Goal: Transaction & Acquisition: Purchase product/service

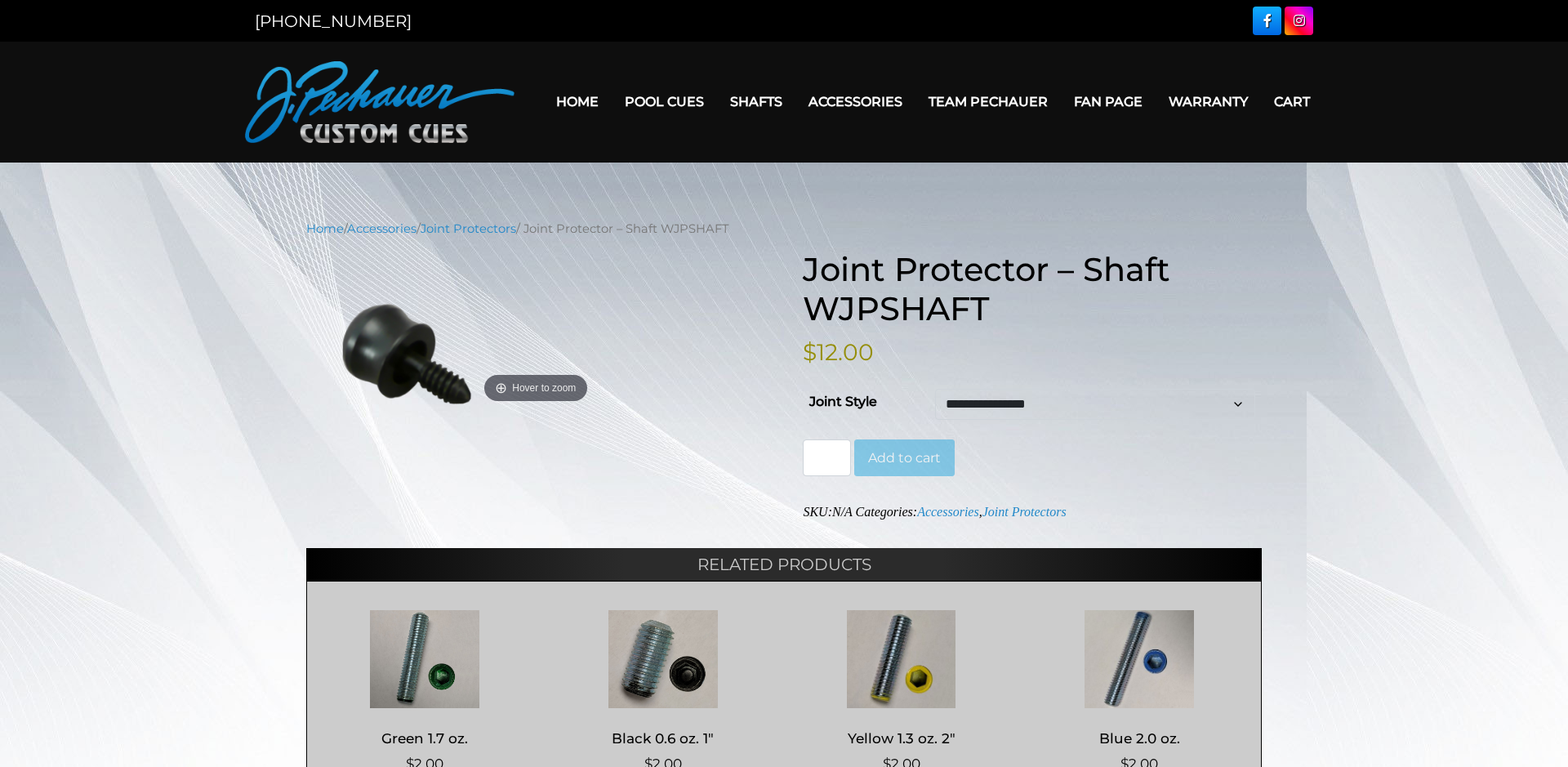
click at [935, 388] on select "**********" at bounding box center [1095, 404] width 320 height 31
select select "********"
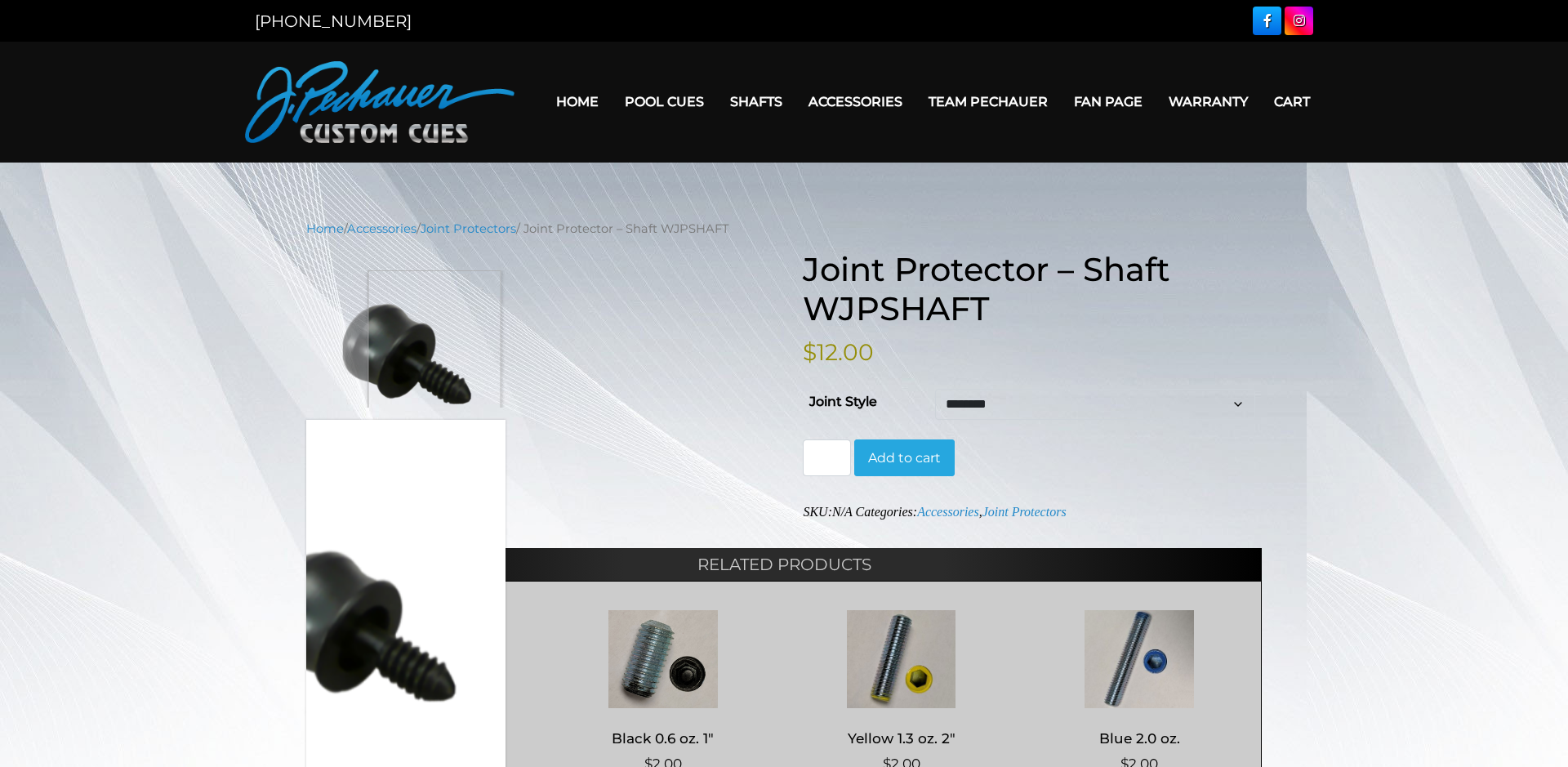
click at [421, 338] on img at bounding box center [406, 338] width 199 height 137
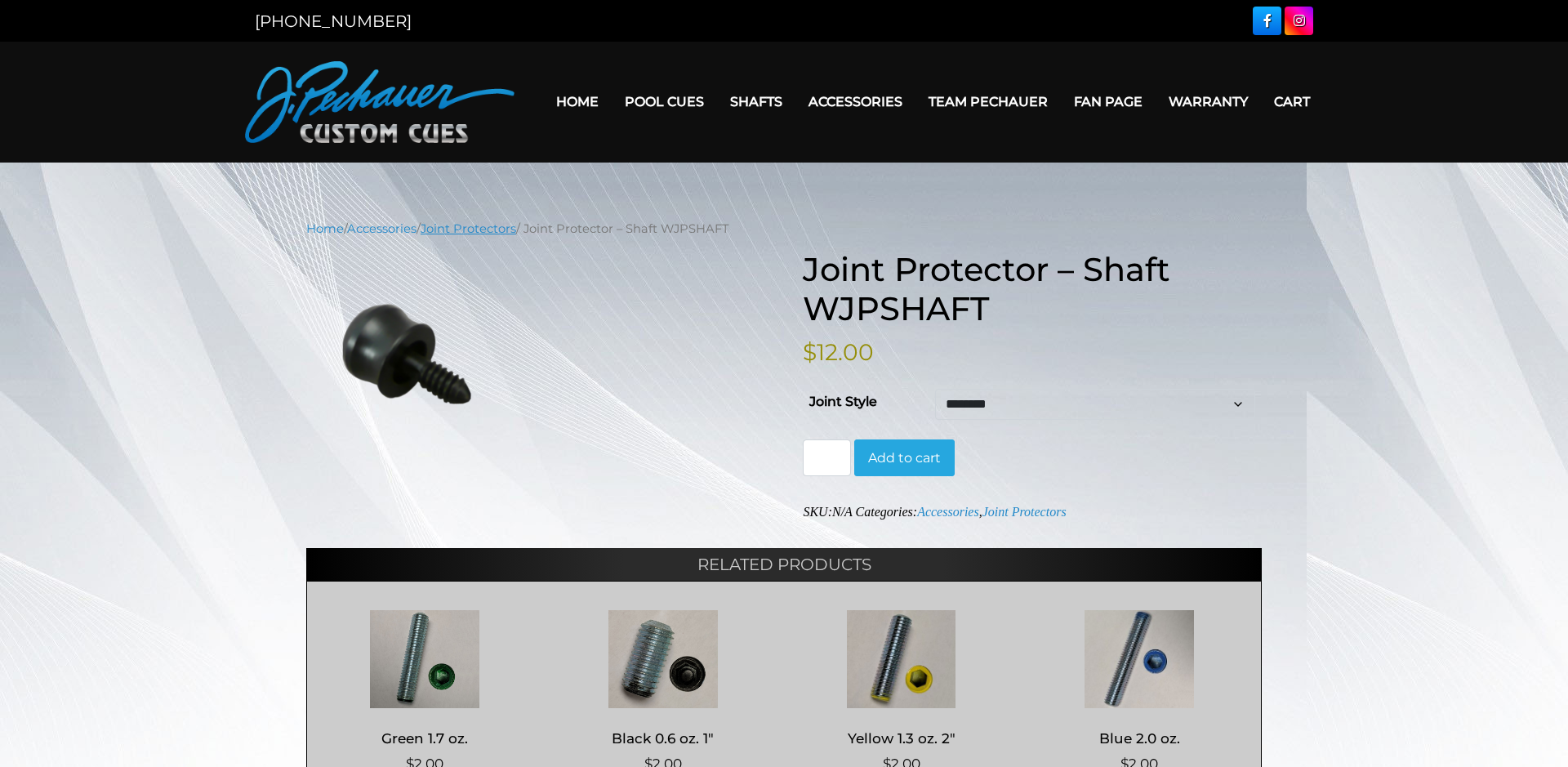
click at [492, 231] on link "Joint Protectors" at bounding box center [468, 229] width 95 height 15
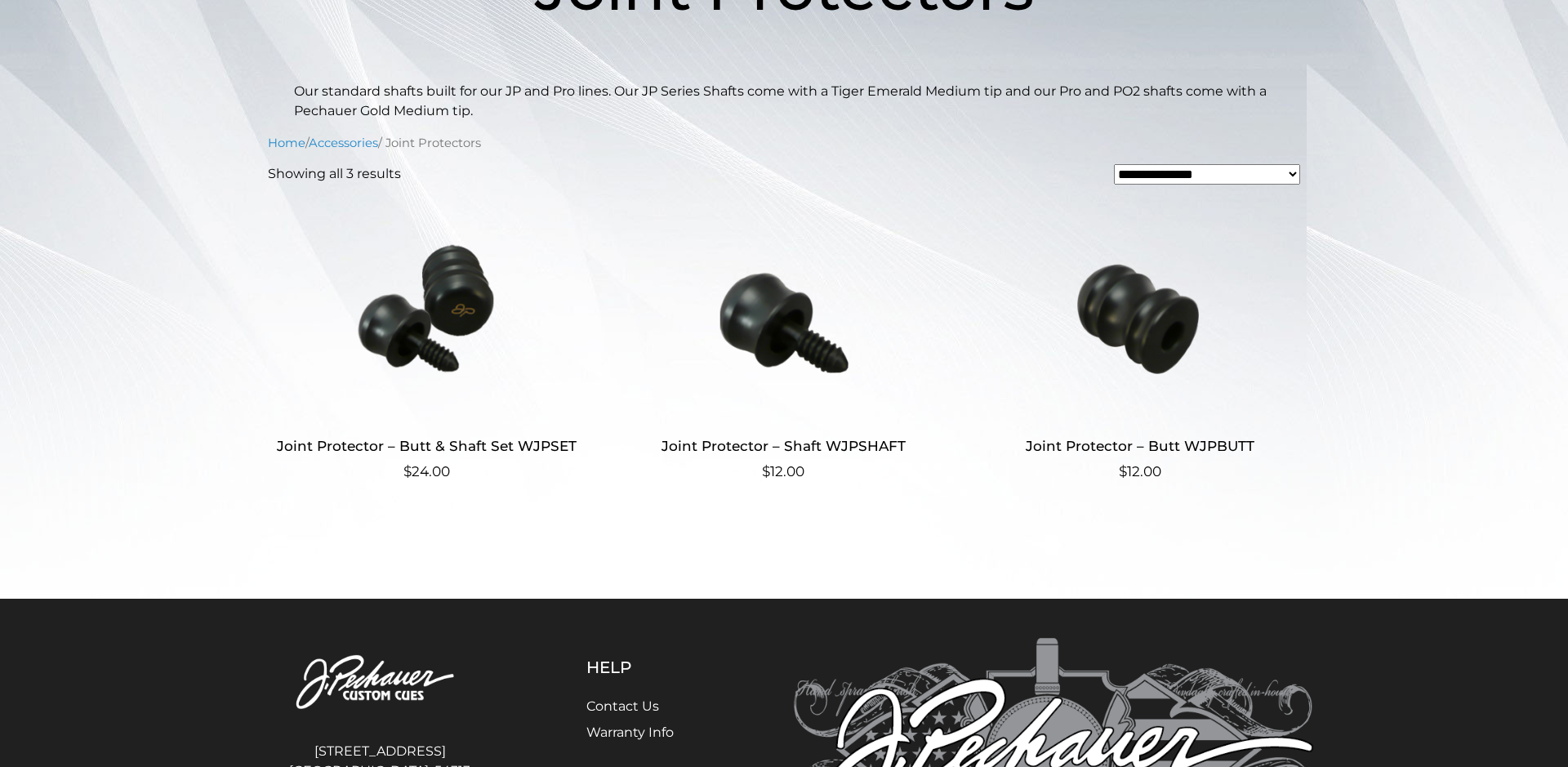
scroll to position [333, 0]
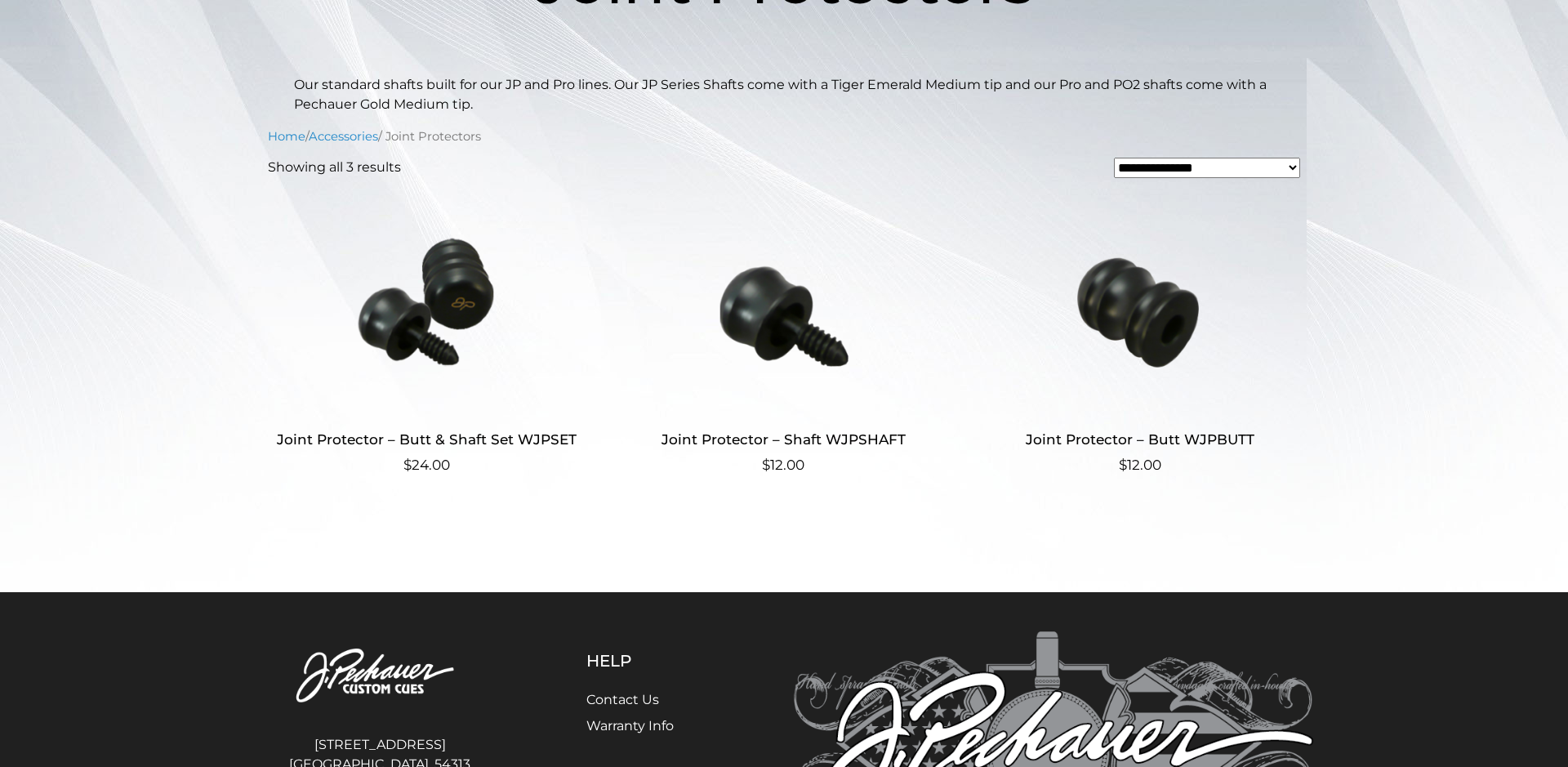
click at [430, 264] on img at bounding box center [426, 301] width 318 height 221
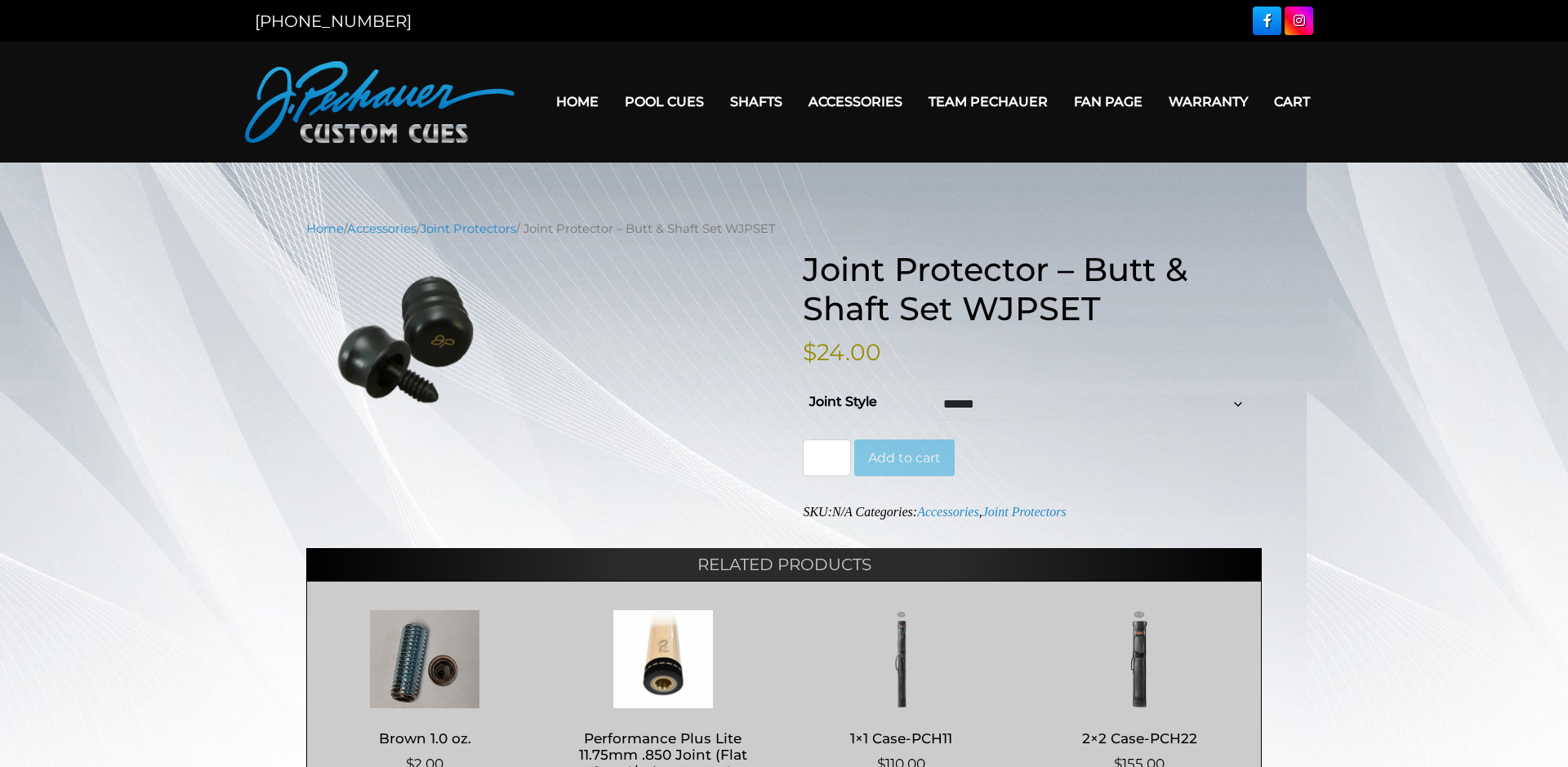
select select "******"
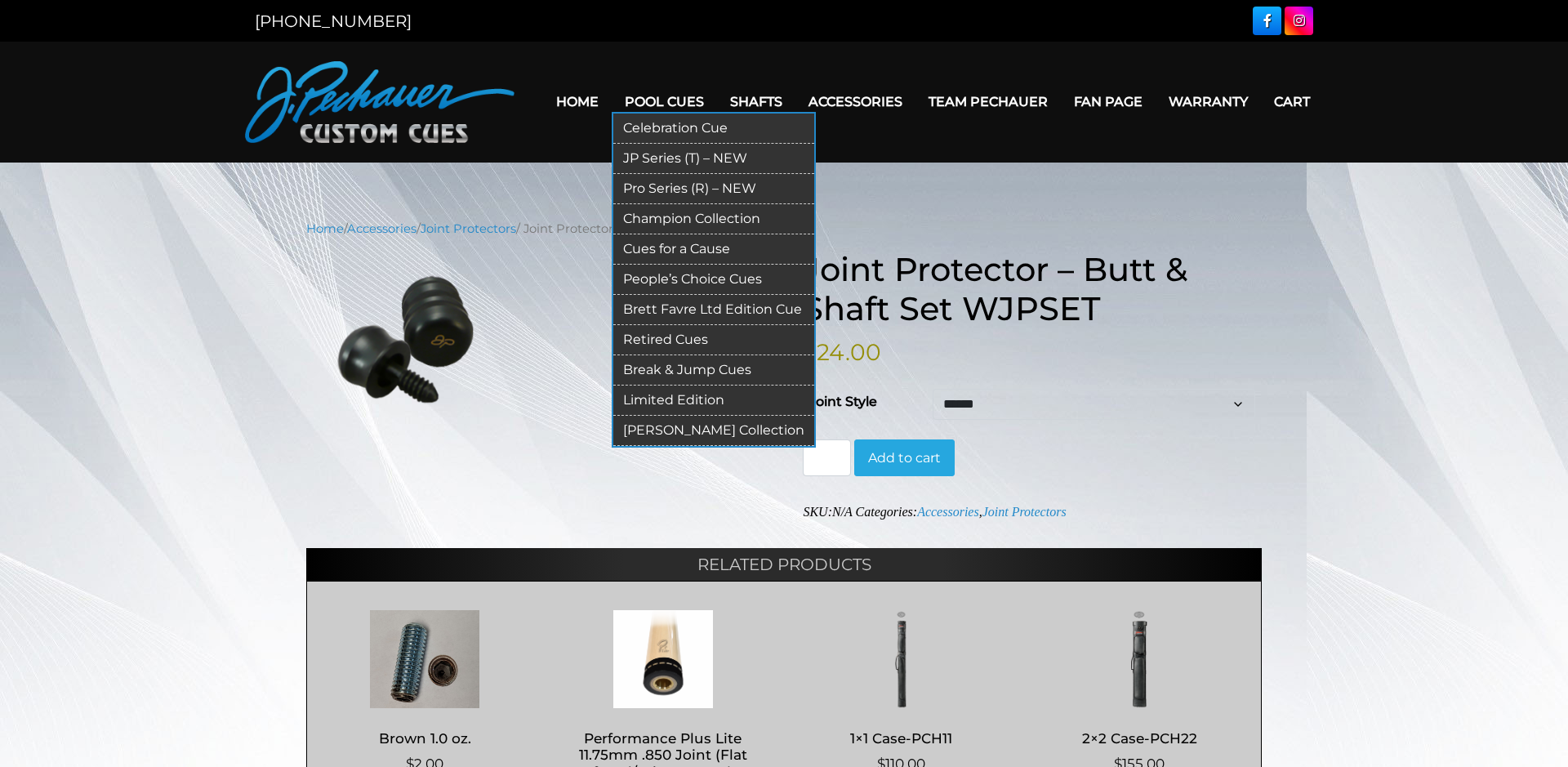
click at [711, 197] on link "Pro Series (R) – NEW" at bounding box center [713, 189] width 201 height 30
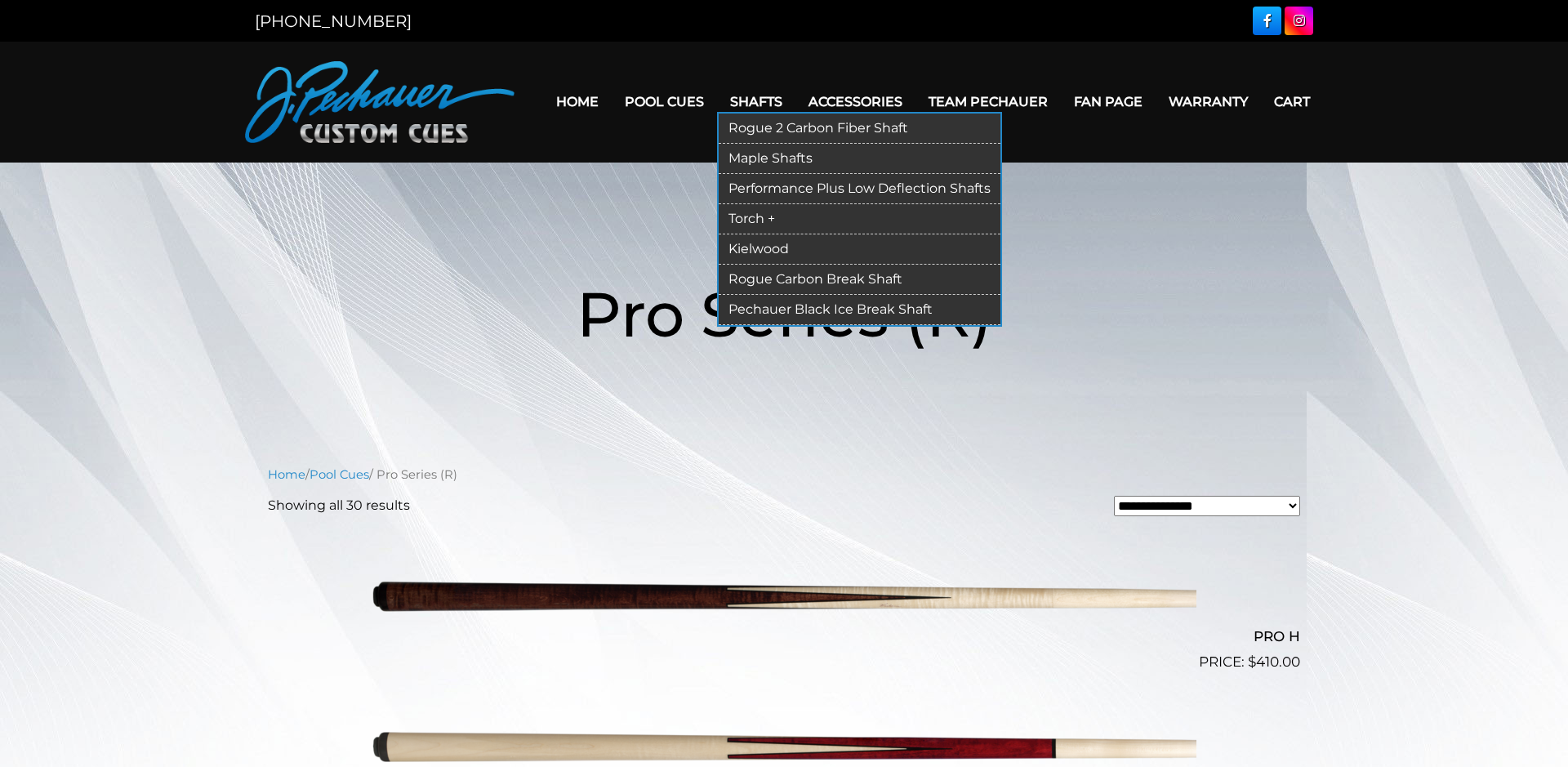
click at [779, 132] on link "Rogue 2 Carbon Fiber Shaft" at bounding box center [859, 128] width 282 height 30
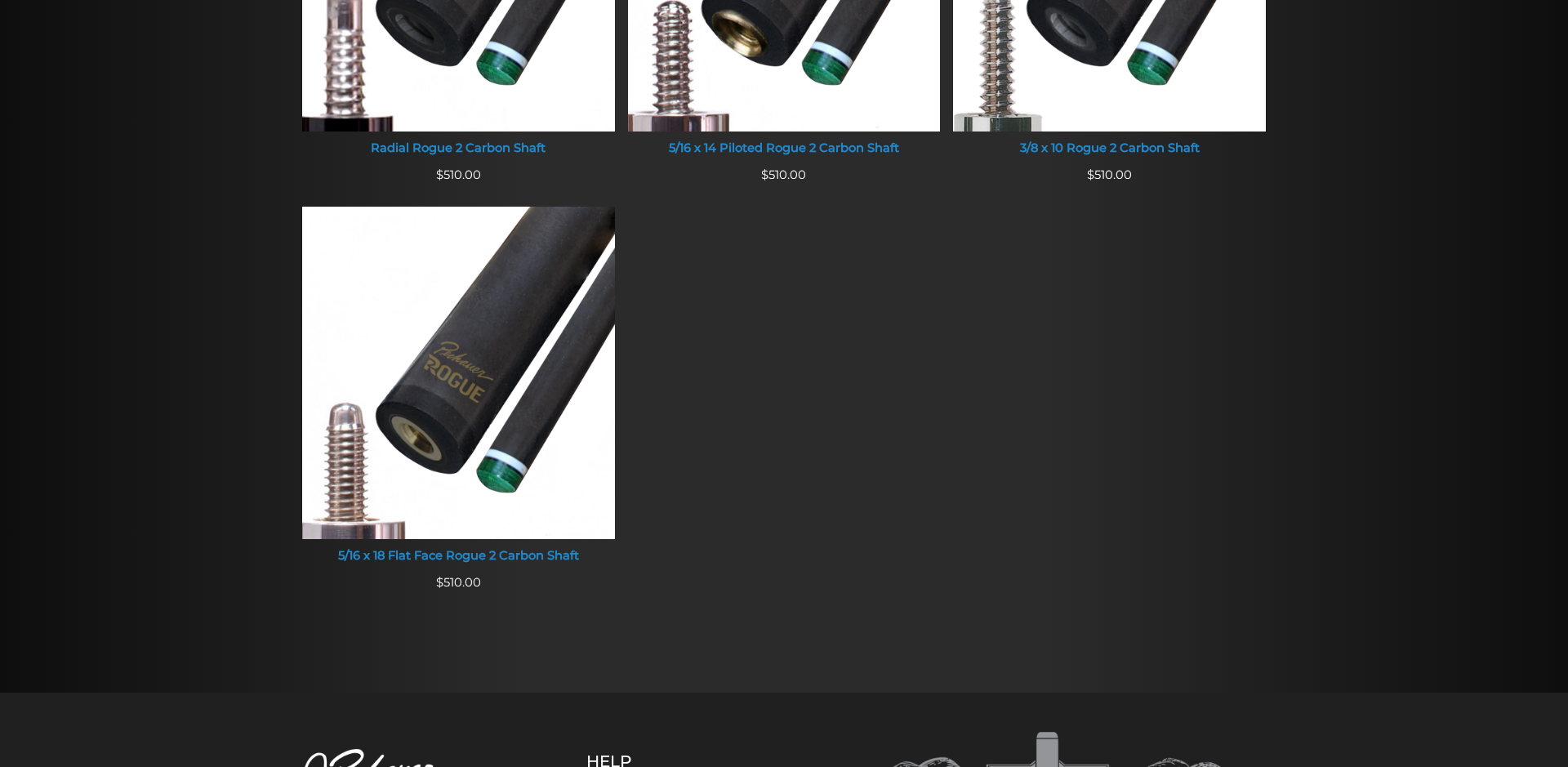
scroll to position [500, 0]
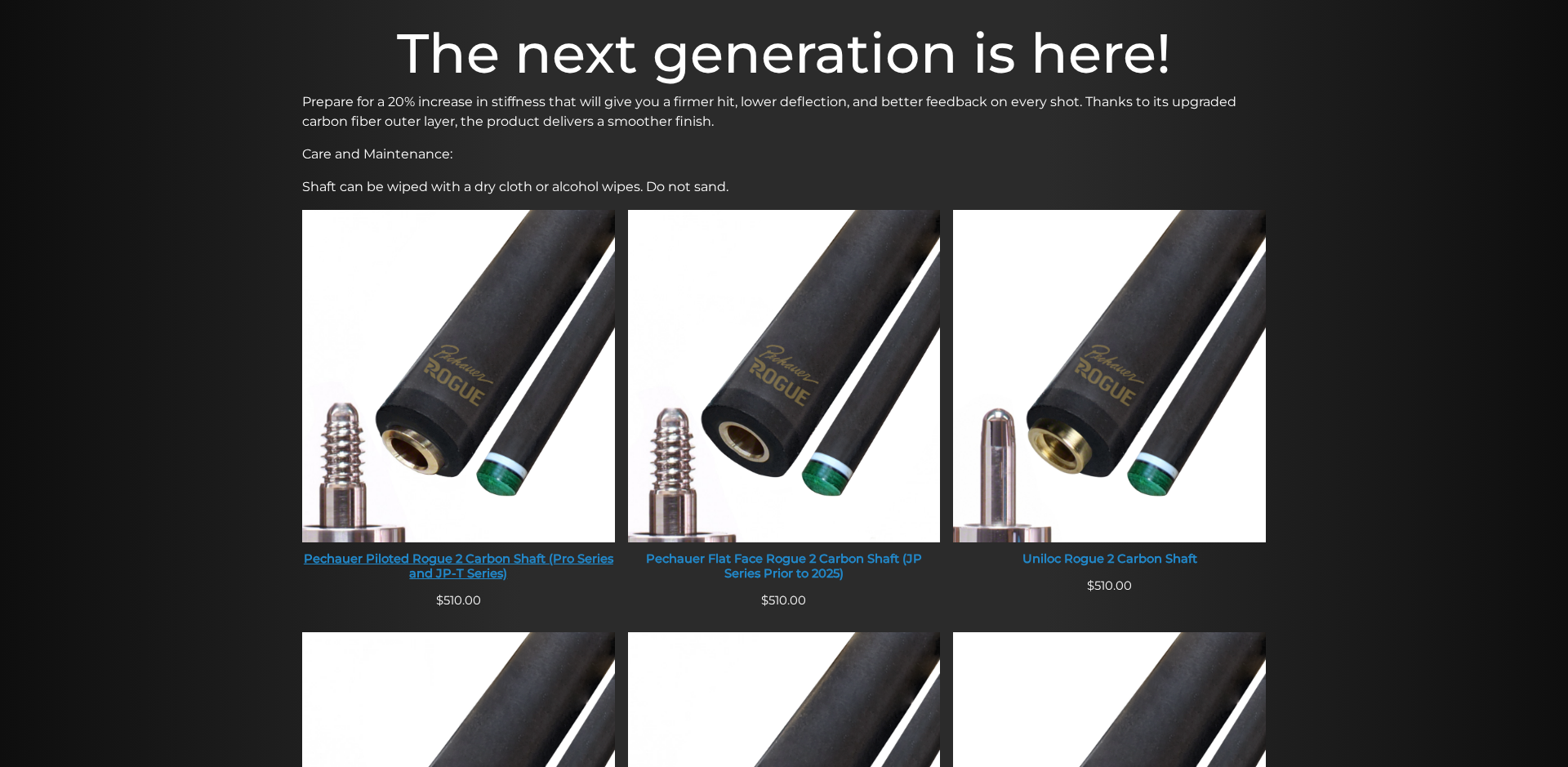
click at [378, 462] on img at bounding box center [458, 376] width 313 height 333
click at [415, 567] on div "Pechauer Piloted Rogue 2 Carbon Shaft (Pro Series and JP-T Series)" at bounding box center [458, 566] width 313 height 29
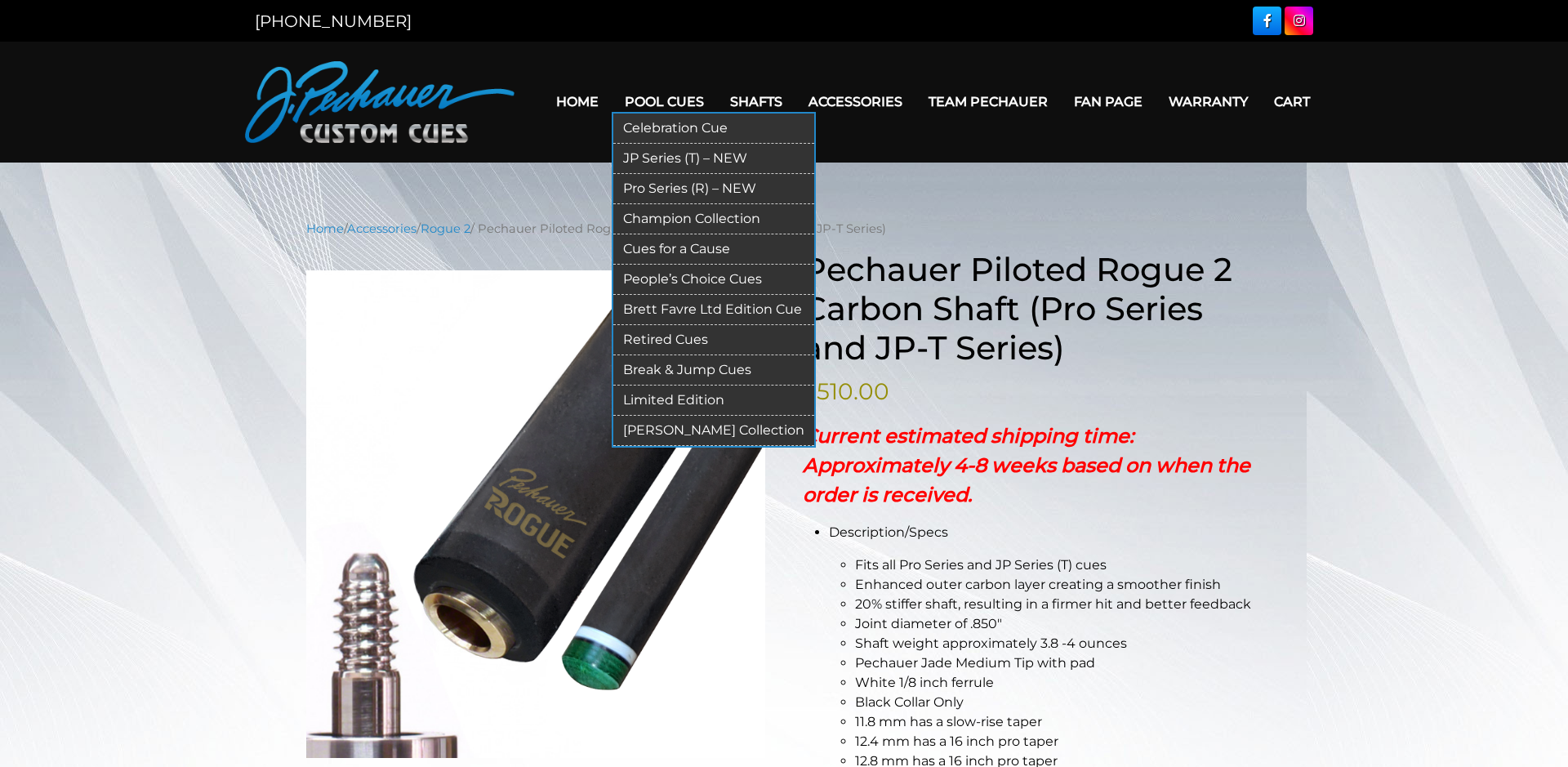
click at [719, 187] on link "Pro Series (R) – NEW" at bounding box center [713, 189] width 201 height 30
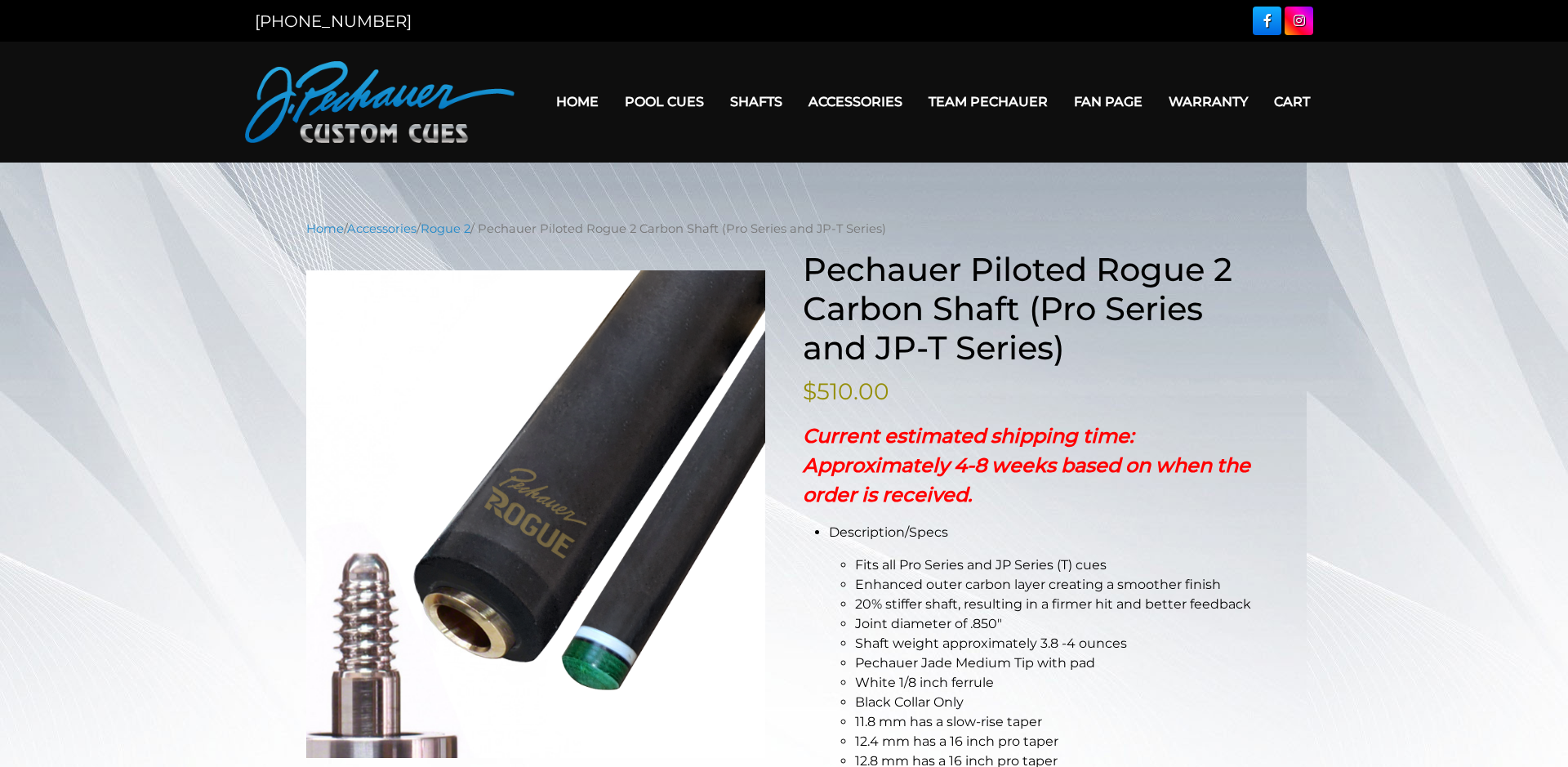
click at [1190, 98] on link "Warranty" at bounding box center [1208, 101] width 105 height 42
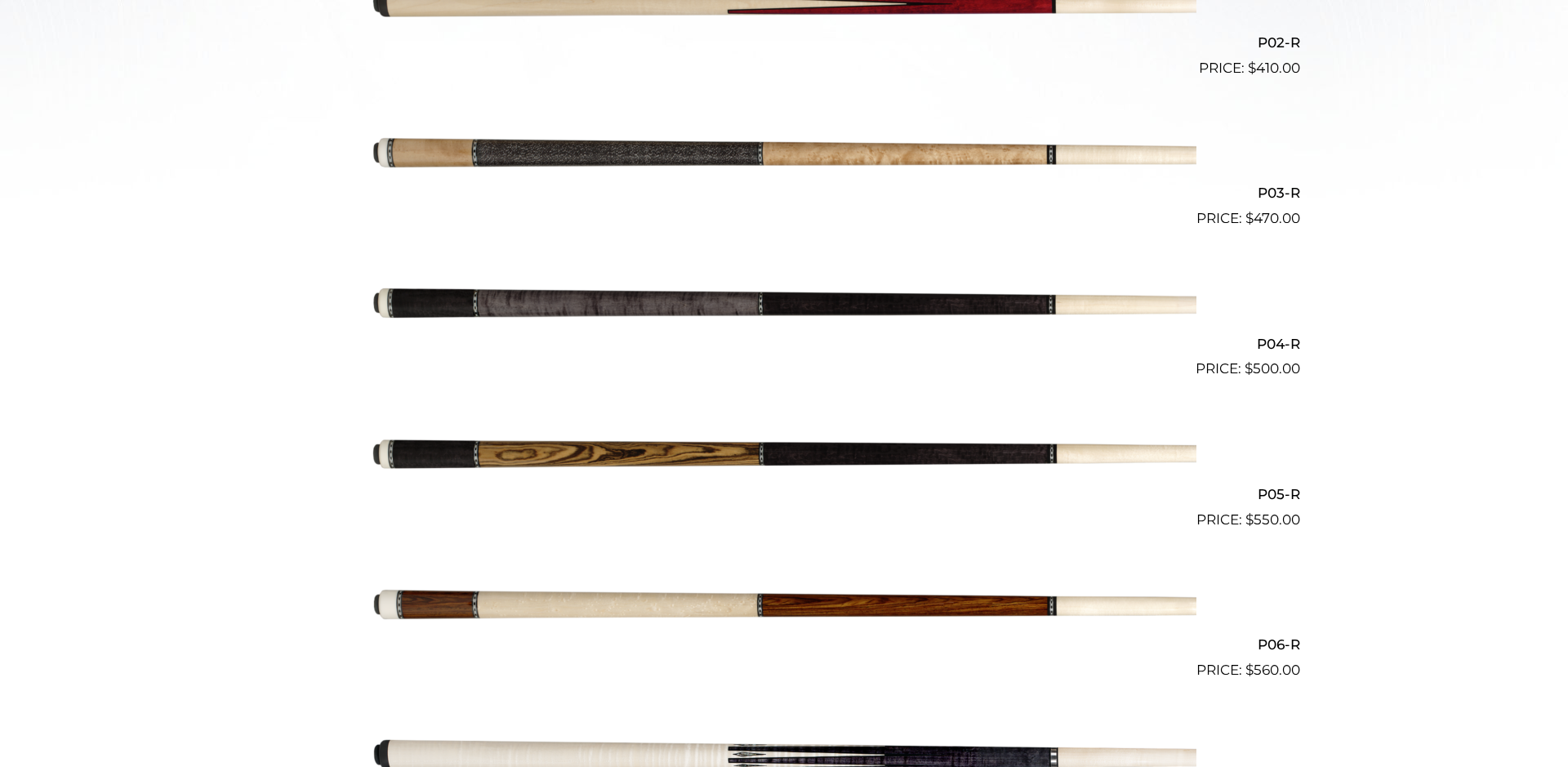
scroll to position [750, 0]
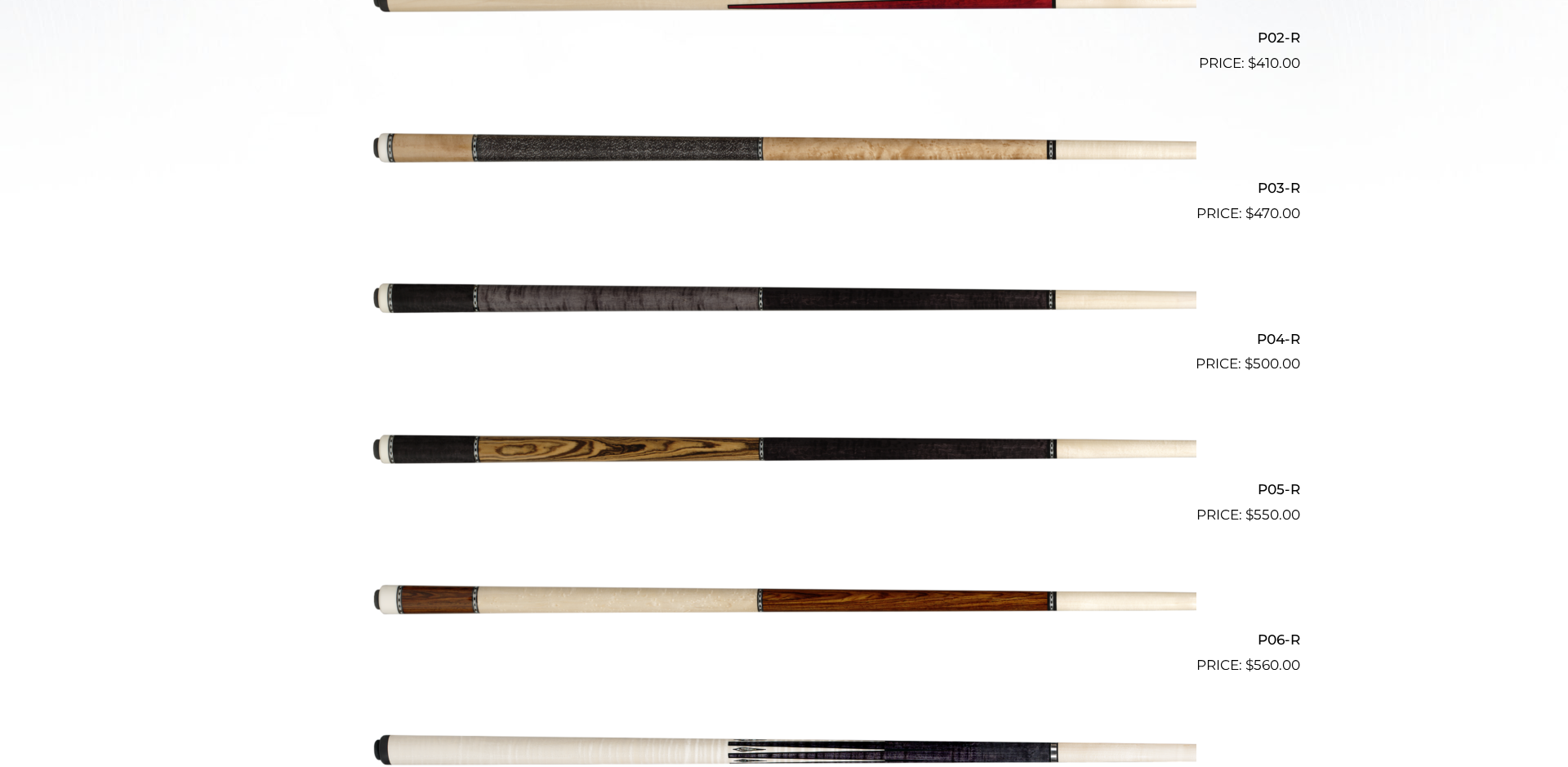
click at [1094, 594] on img at bounding box center [784, 601] width 825 height 137
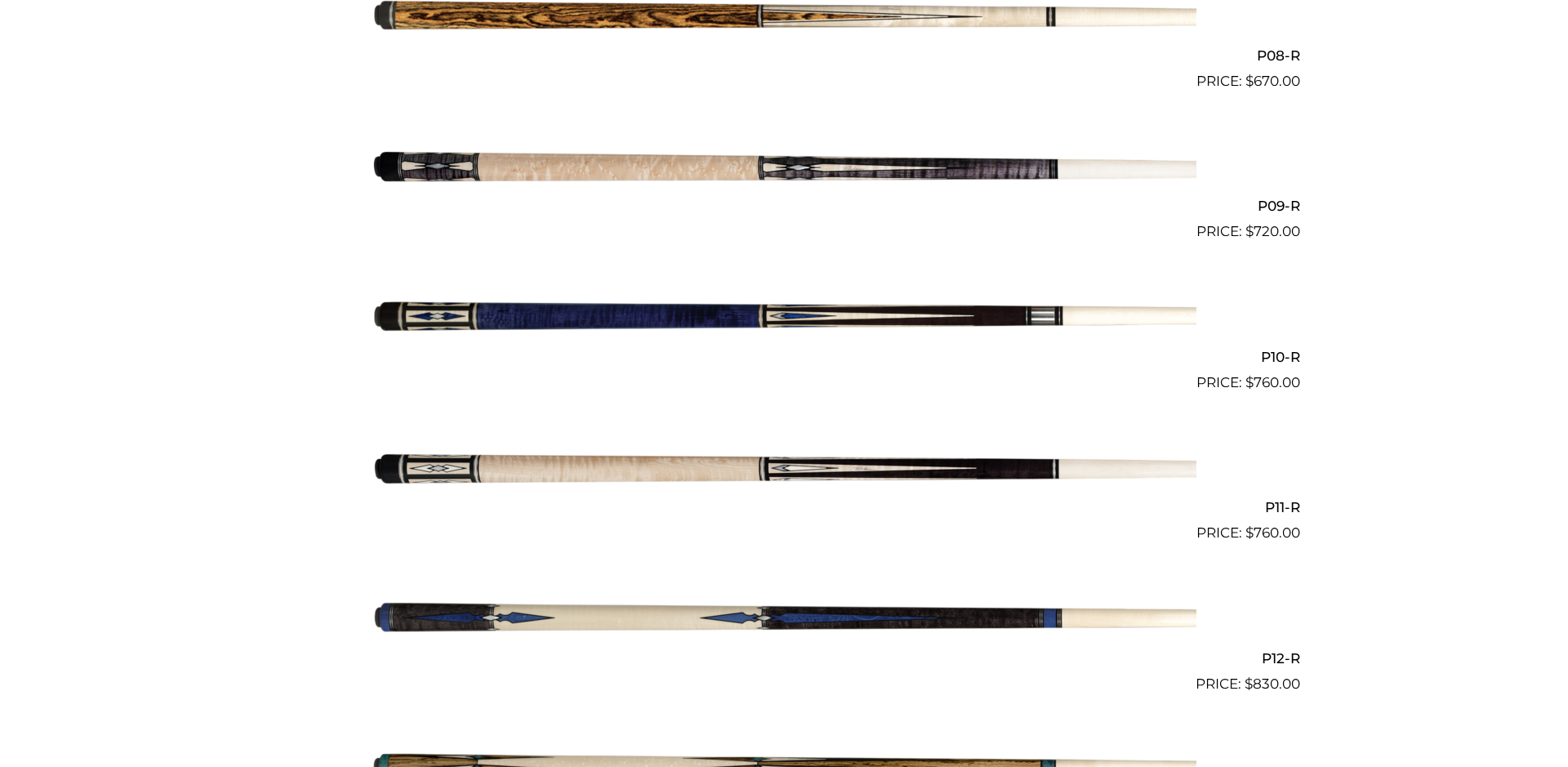
scroll to position [1500, 0]
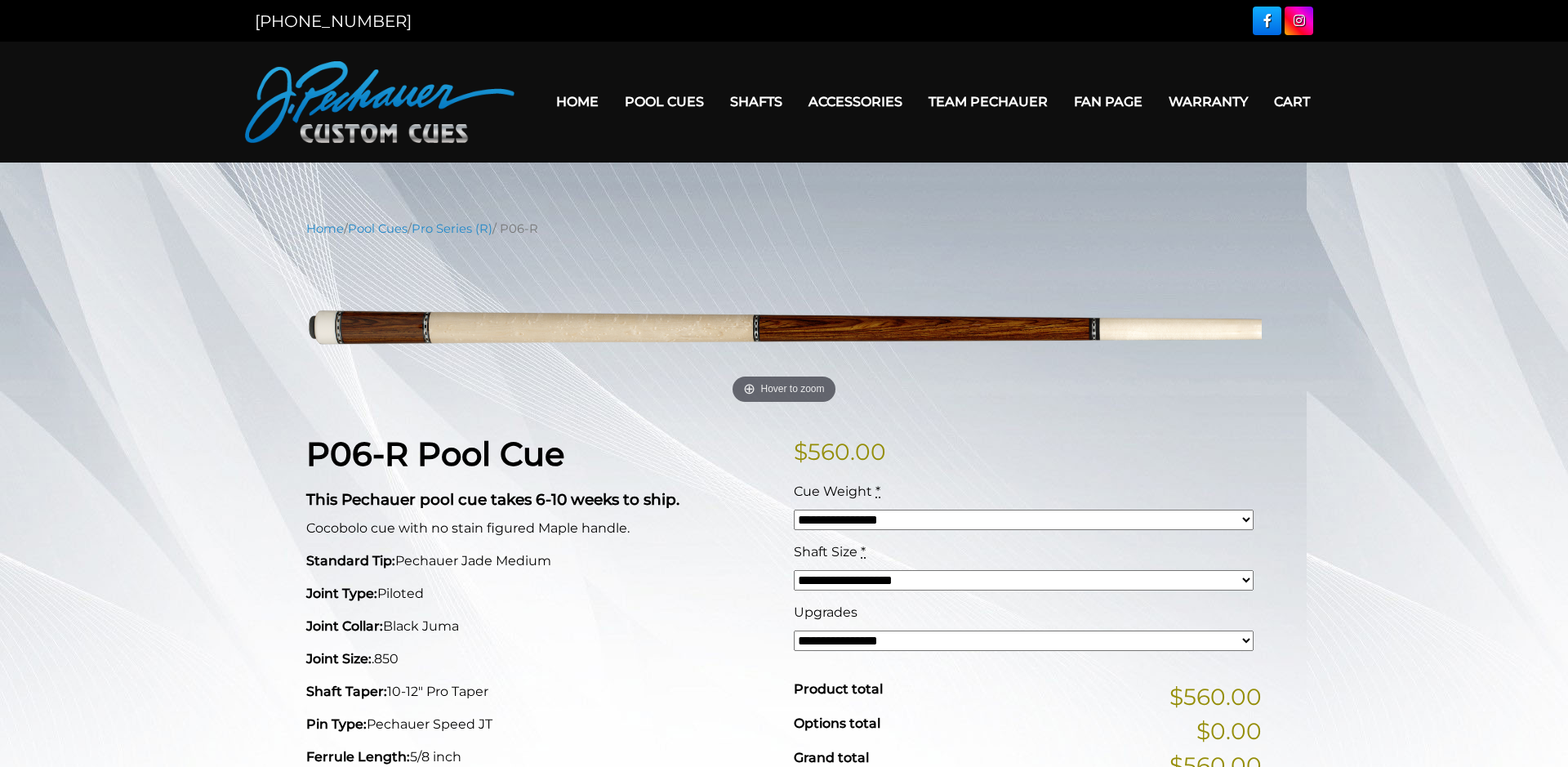
click at [794, 570] on select "**********" at bounding box center [1024, 580] width 460 height 21
drag, startPoint x: 982, startPoint y: 581, endPoint x: 695, endPoint y: 564, distance: 287.5
click at [695, 564] on p "Standard Tip: Pechauer Jade Medium" at bounding box center [540, 561] width 468 height 20
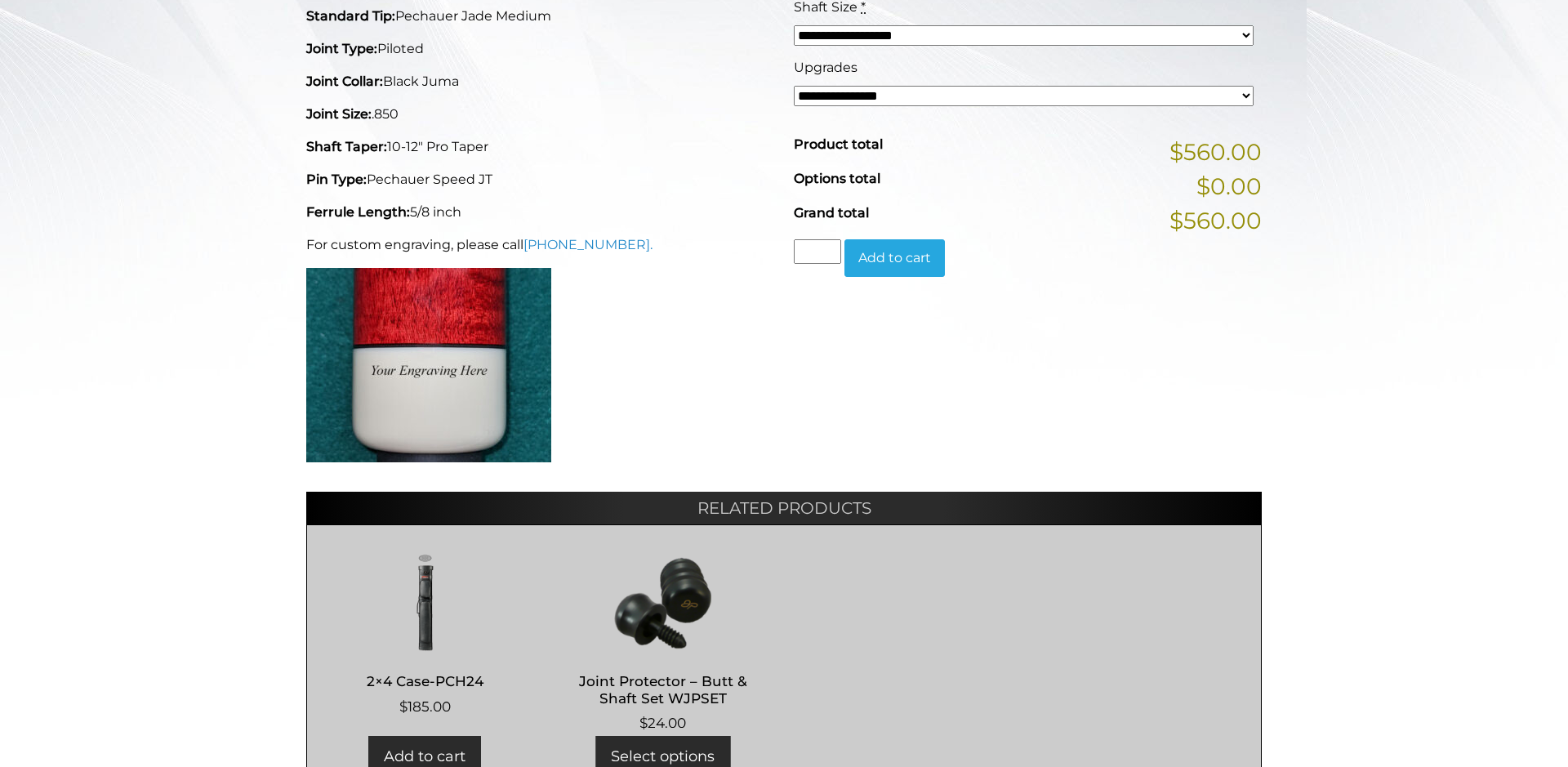
scroll to position [250, 0]
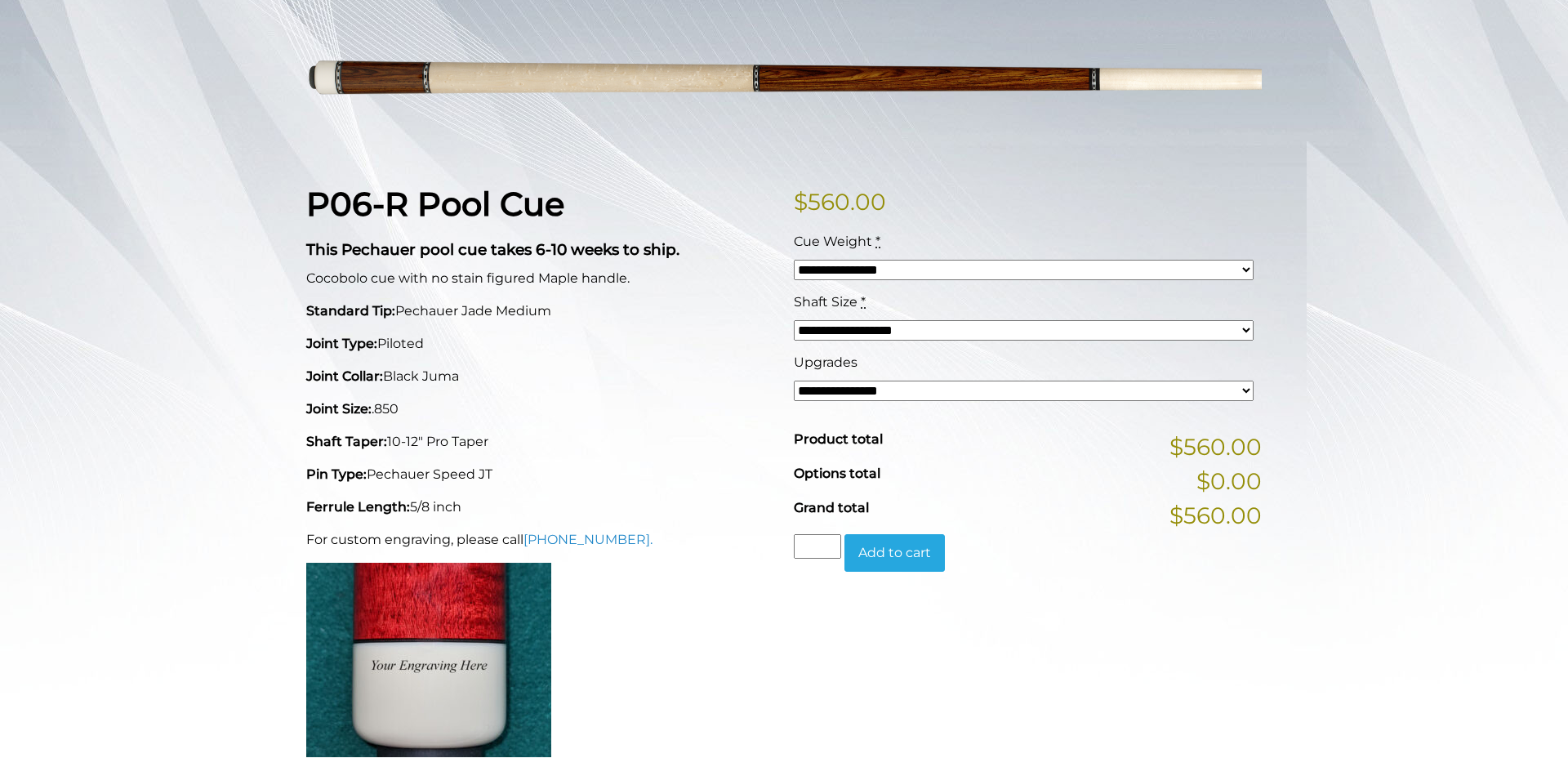
click at [794, 381] on select "**********" at bounding box center [1024, 391] width 460 height 21
drag, startPoint x: 825, startPoint y: 397, endPoint x: 666, endPoint y: 420, distance: 160.7
click at [666, 420] on div "P06-R Pool Cue This Pechauer pool cue takes 6-10 weeks to ship. Cocobolo cue wi…" at bounding box center [540, 477] width 488 height 585
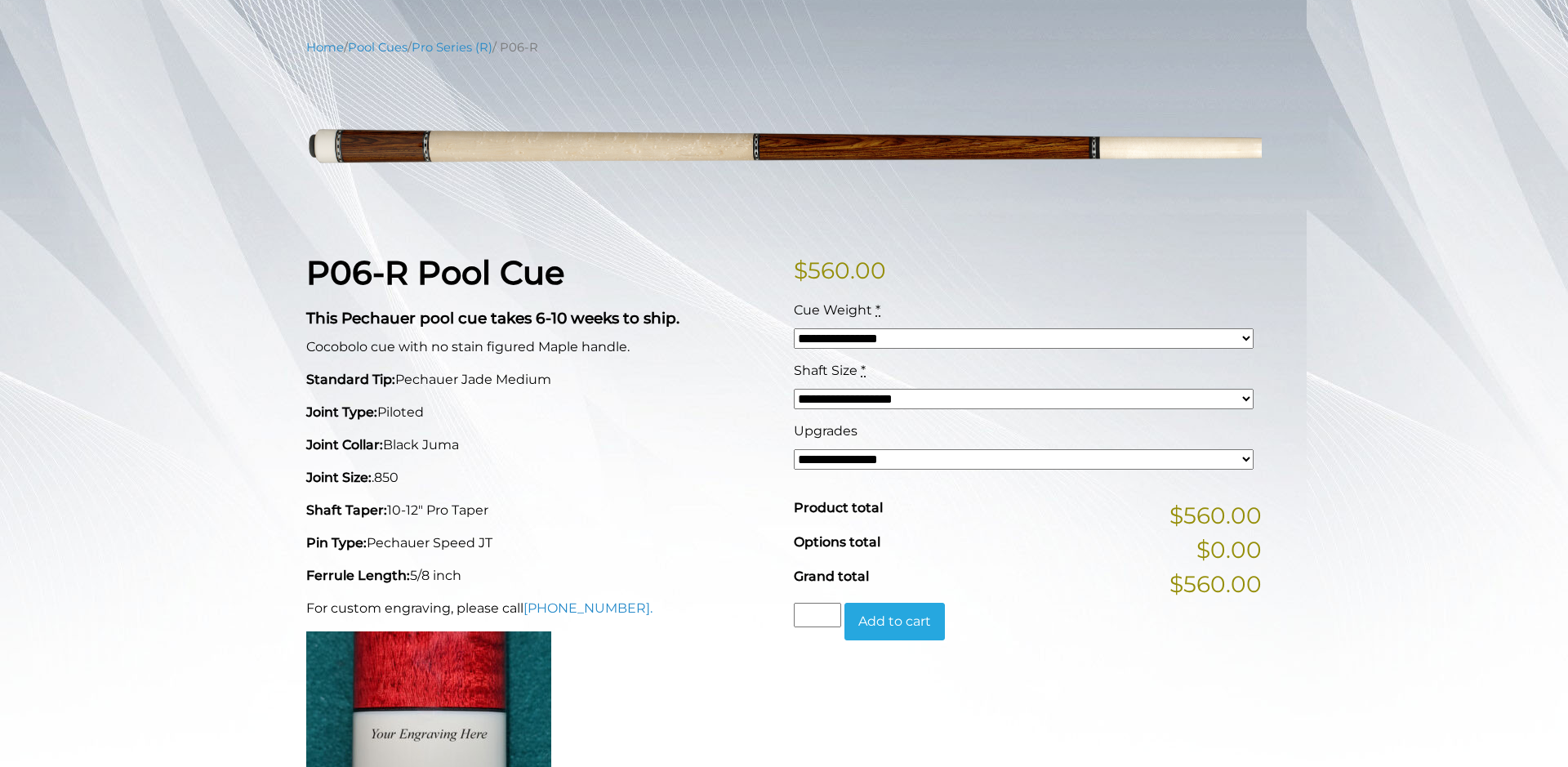
scroll to position [0, 0]
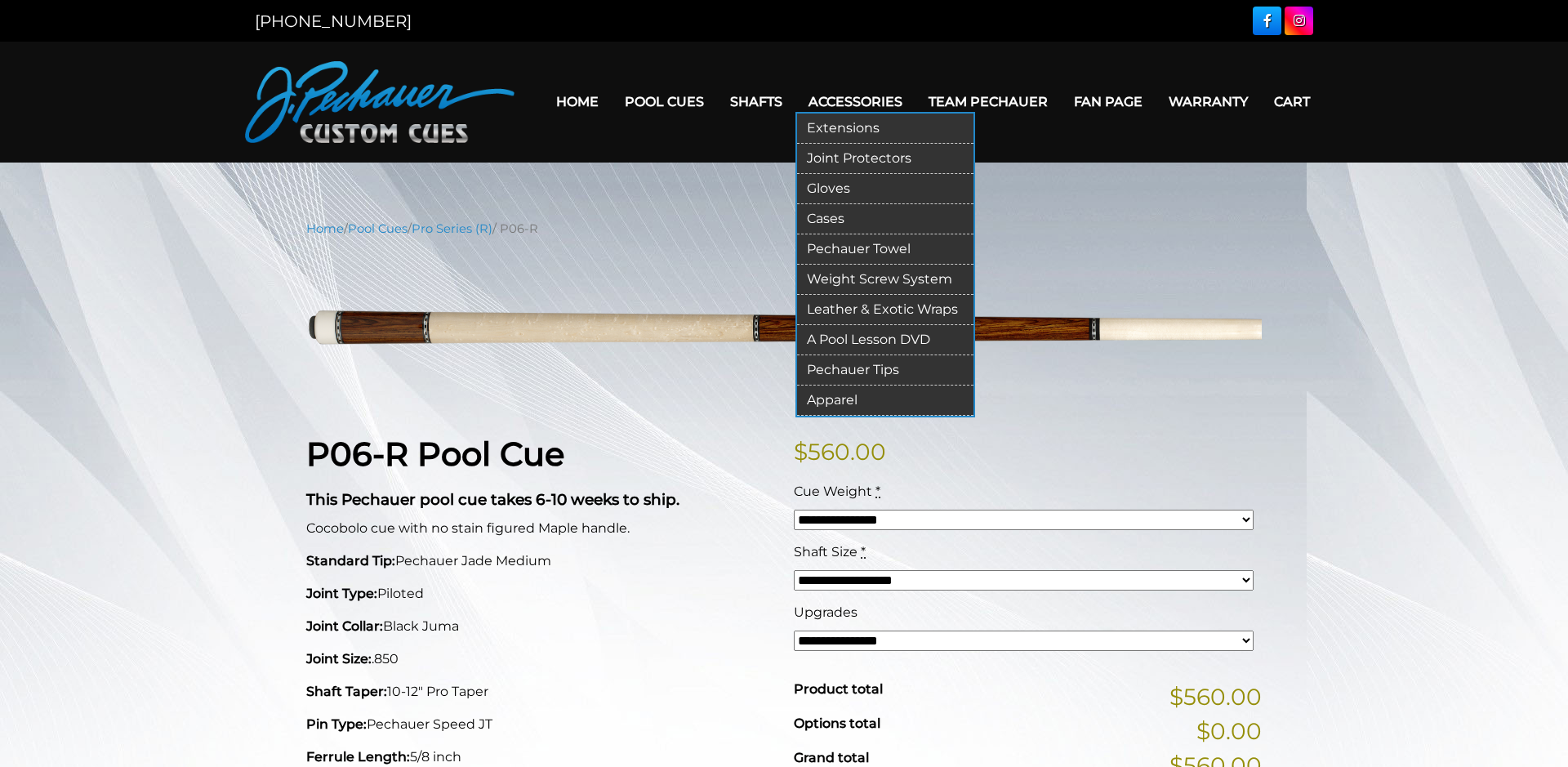
click at [833, 158] on link "Joint Protectors" at bounding box center [885, 158] width 177 height 30
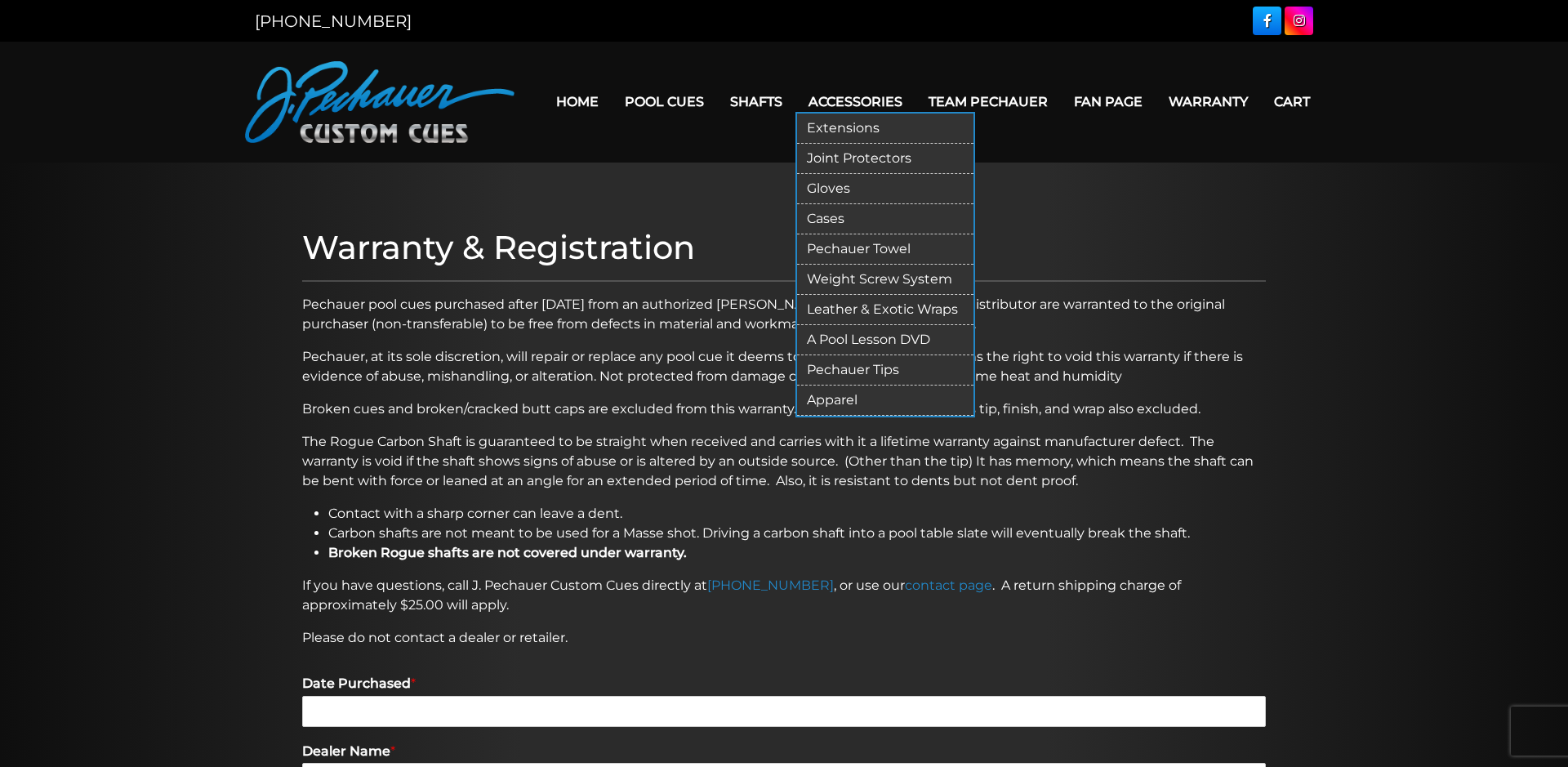
click at [857, 111] on link "Accessories" at bounding box center [855, 101] width 120 height 42
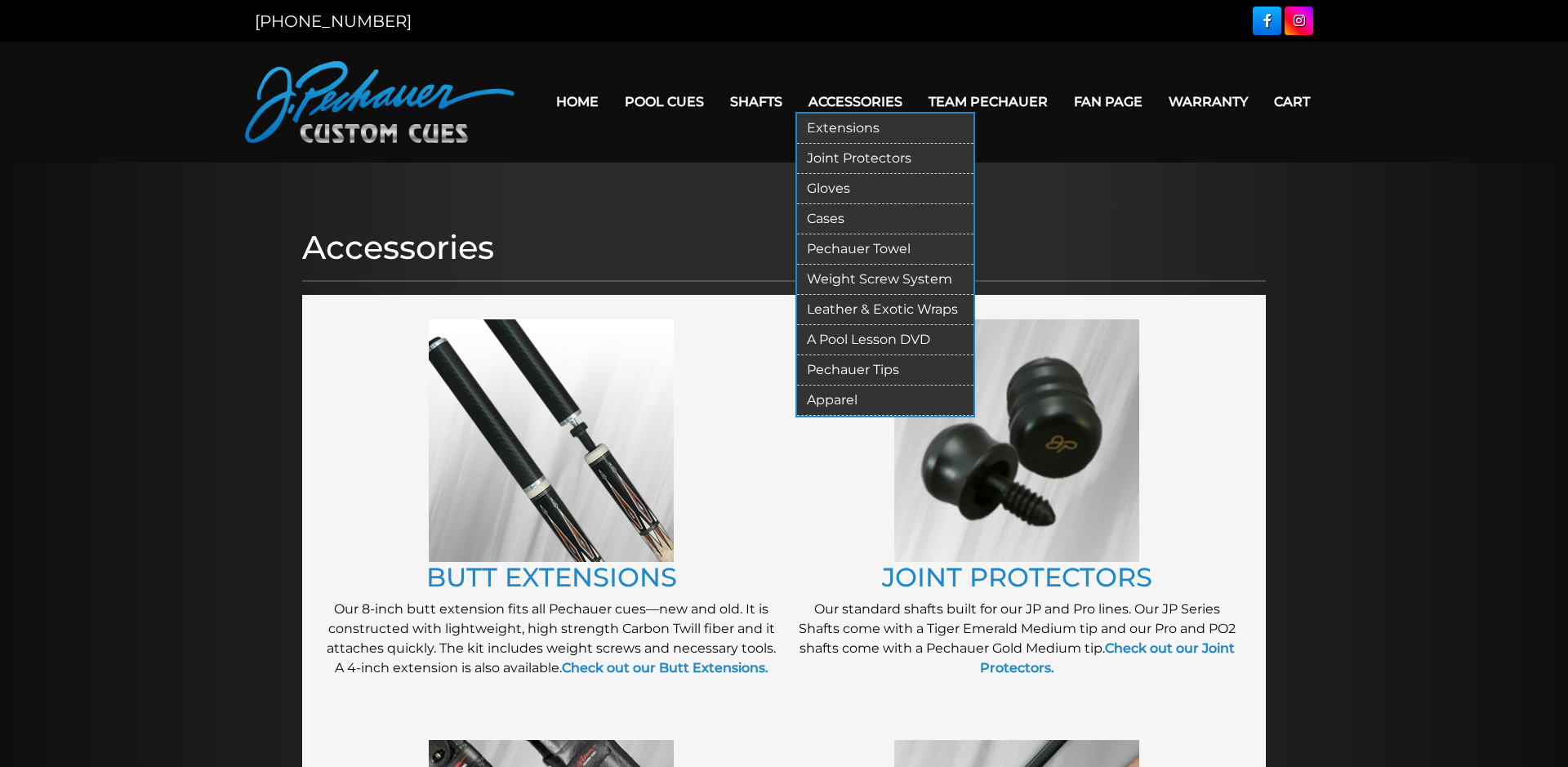
click at [885, 279] on link "Weight Screw System" at bounding box center [885, 279] width 177 height 30
